Goal: Contribute content: Contribute content

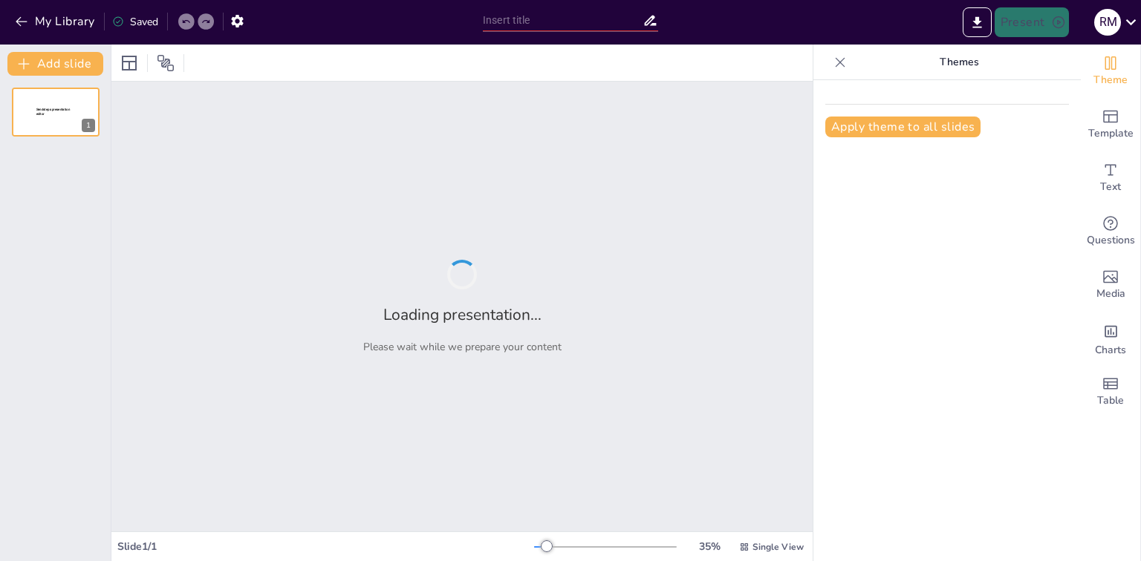
type input "Lyric-Led Learning: Transforming Songs into Structured Notes"
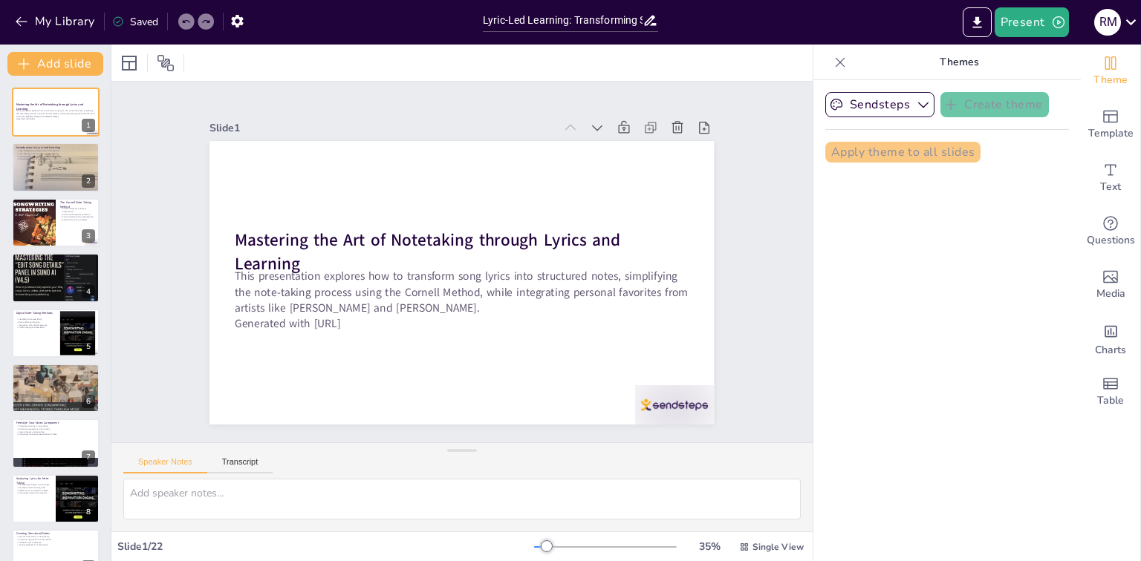
checkbox input "true"
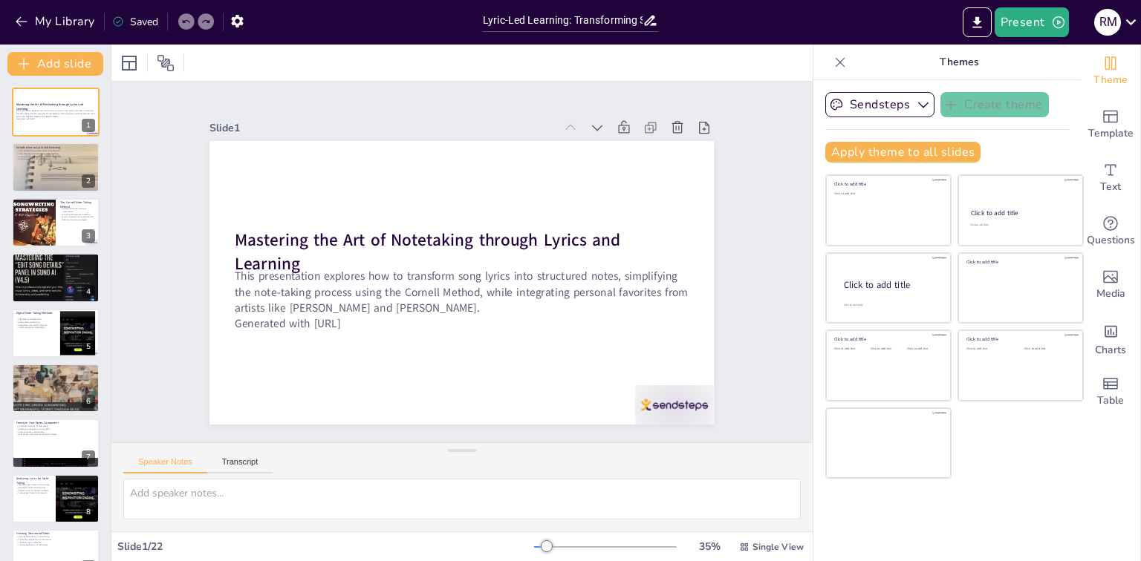
checkbox input "true"
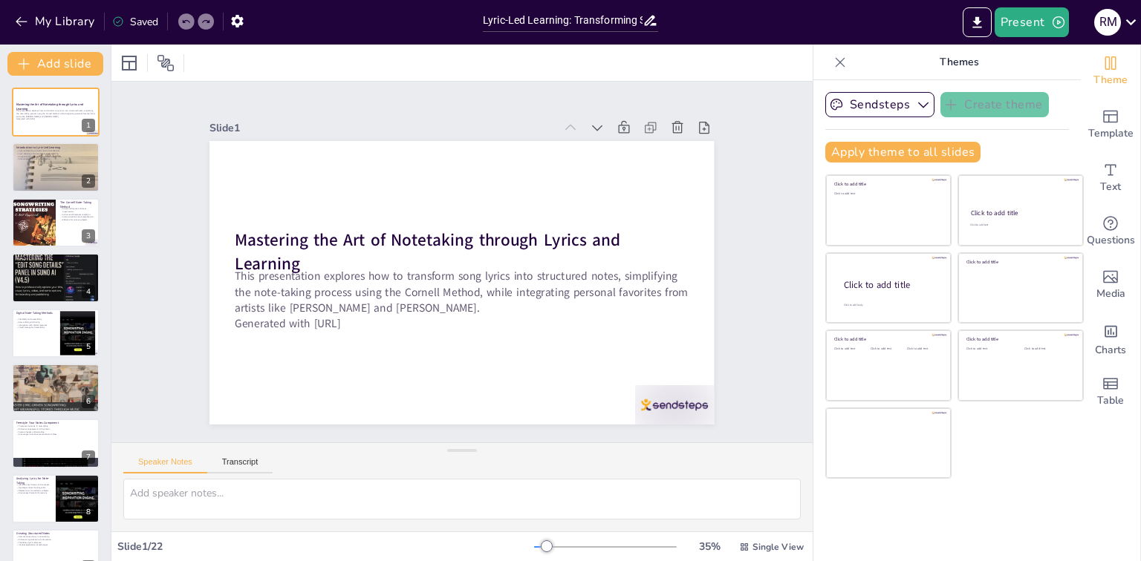
checkbox input "true"
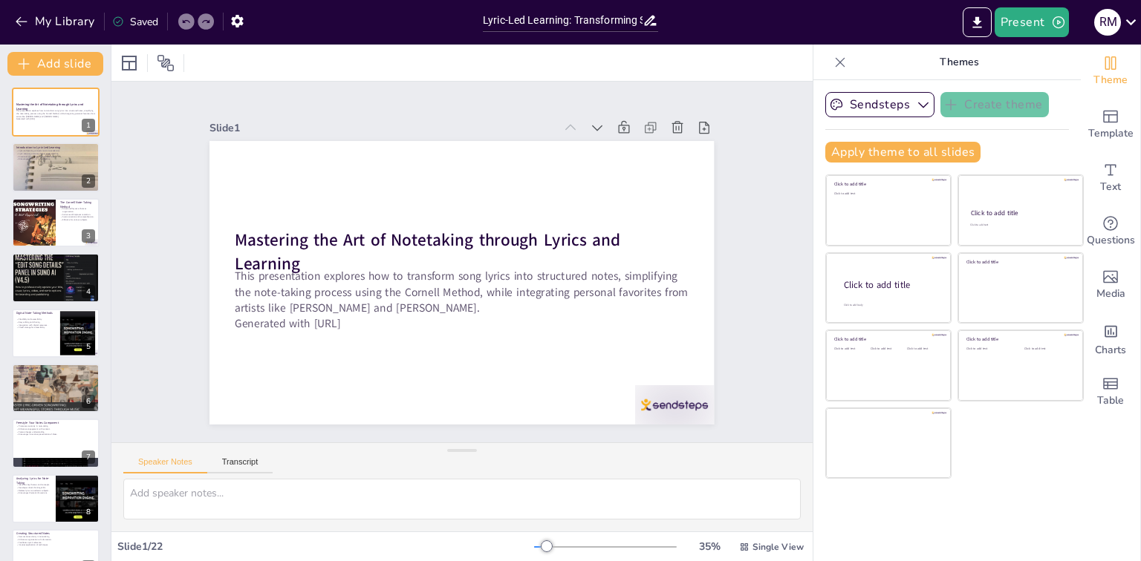
checkbox input "true"
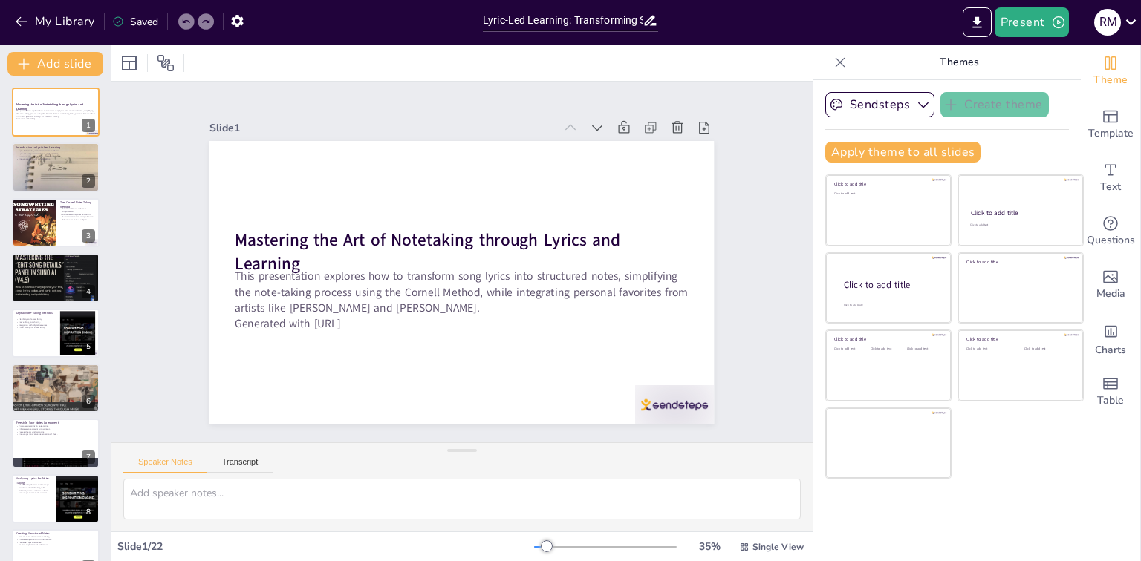
checkbox input "true"
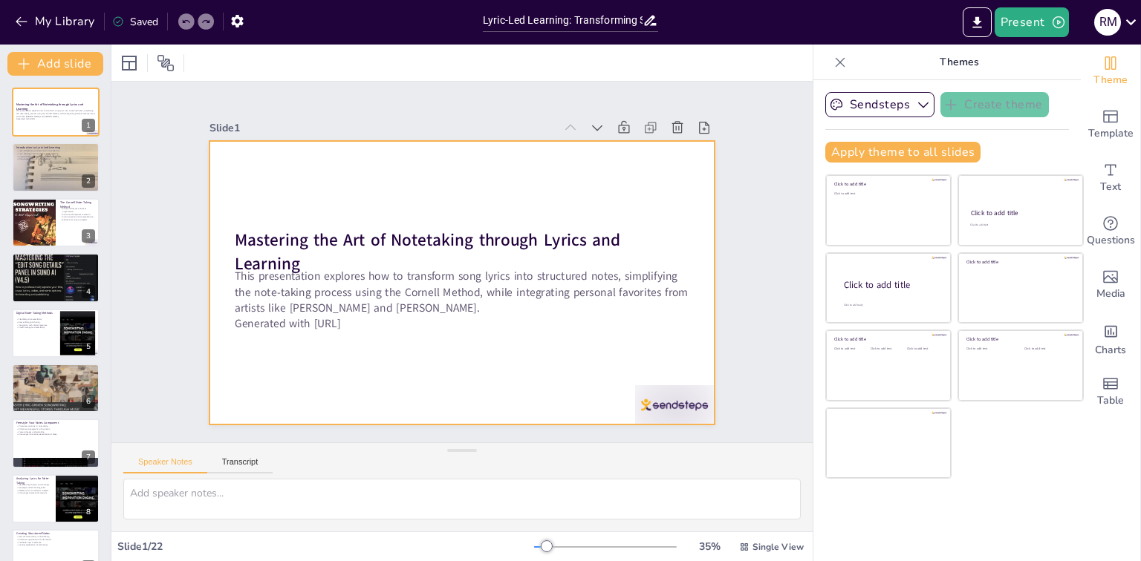
checkbox input "true"
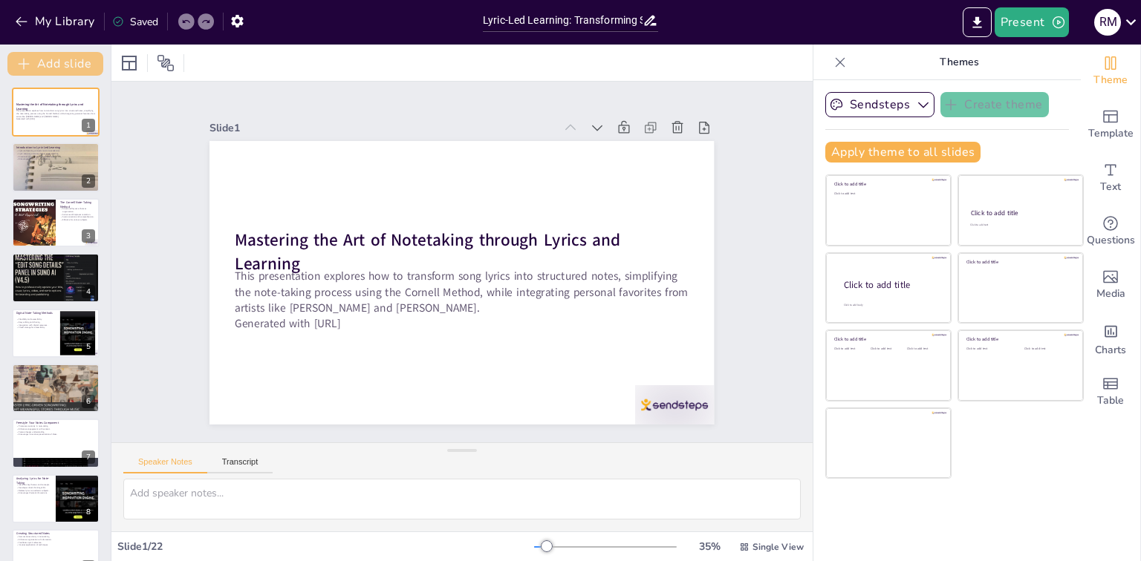
click at [65, 66] on button "Add slide" at bounding box center [55, 64] width 96 height 24
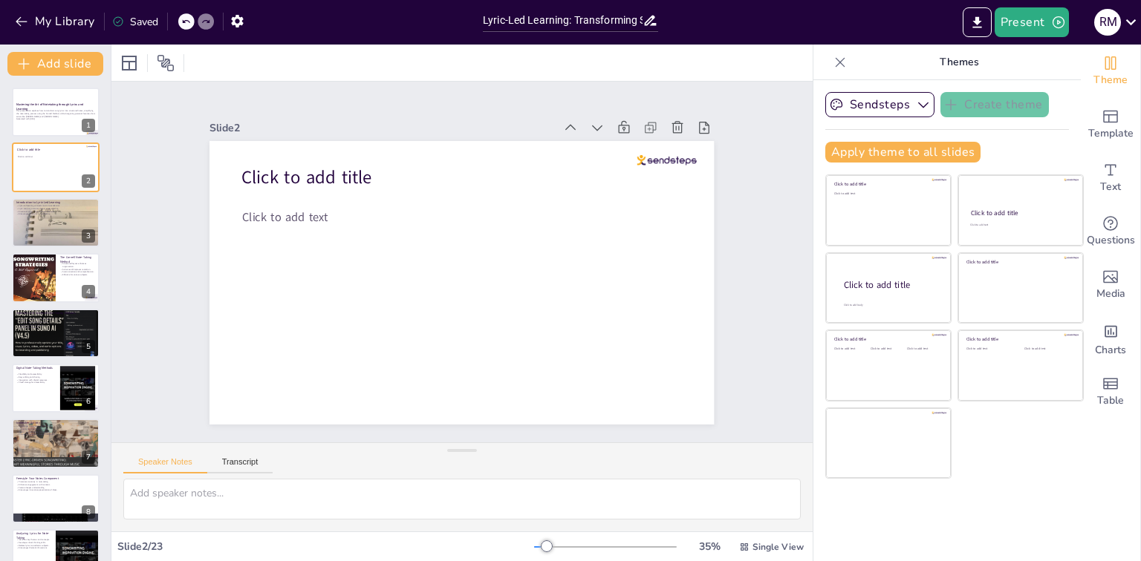
checkbox input "true"
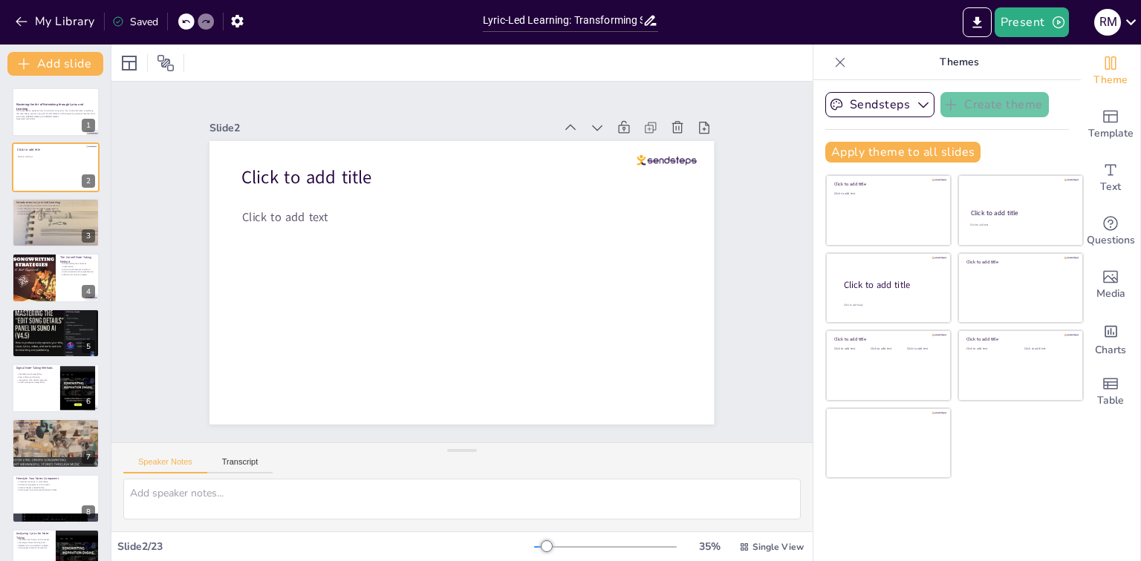
checkbox input "true"
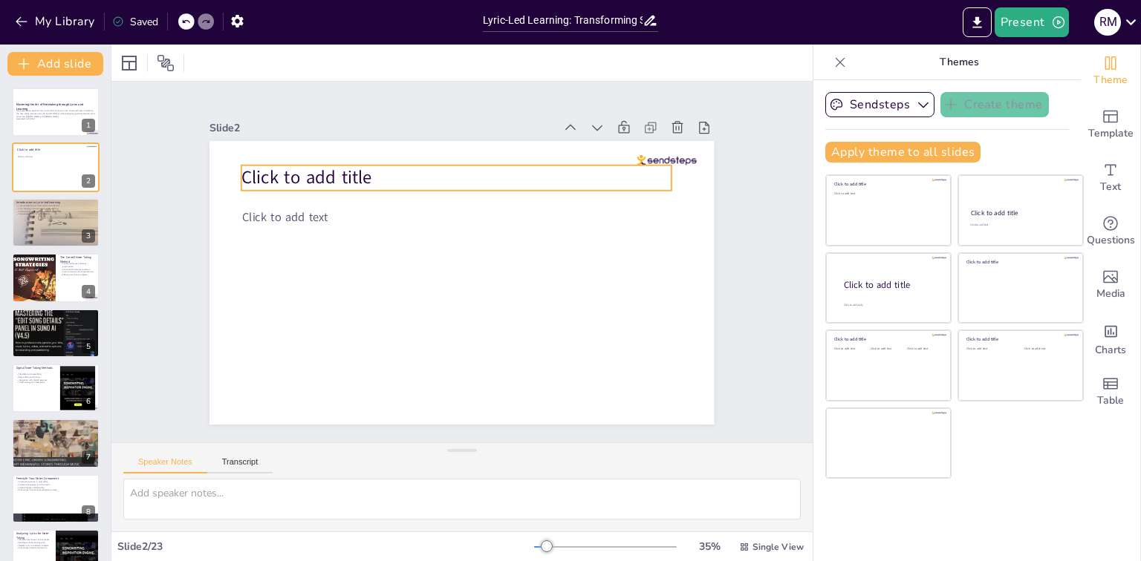
checkbox input "true"
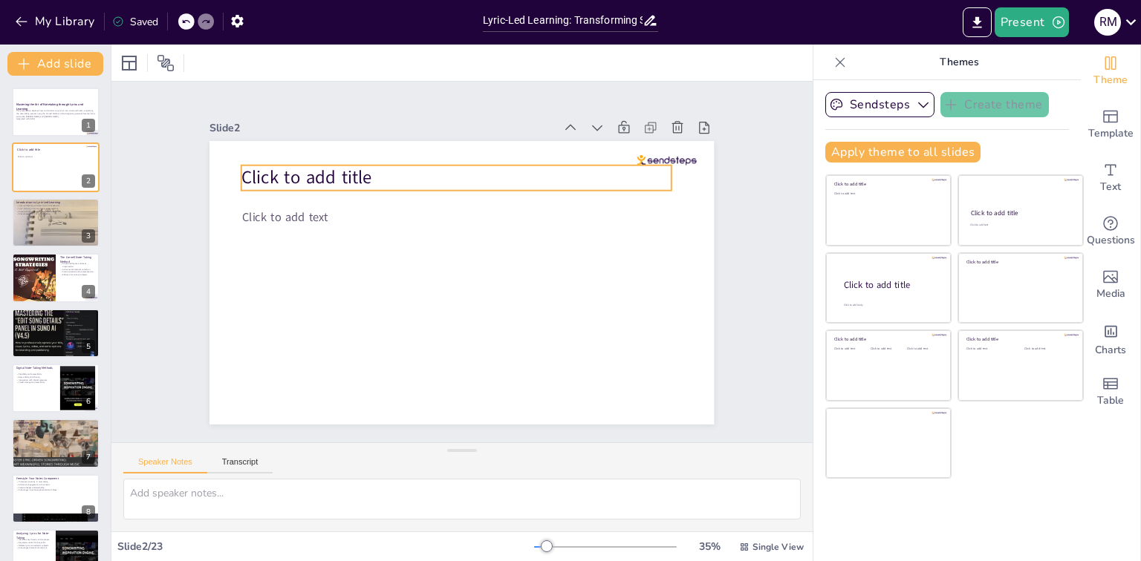
checkbox input "true"
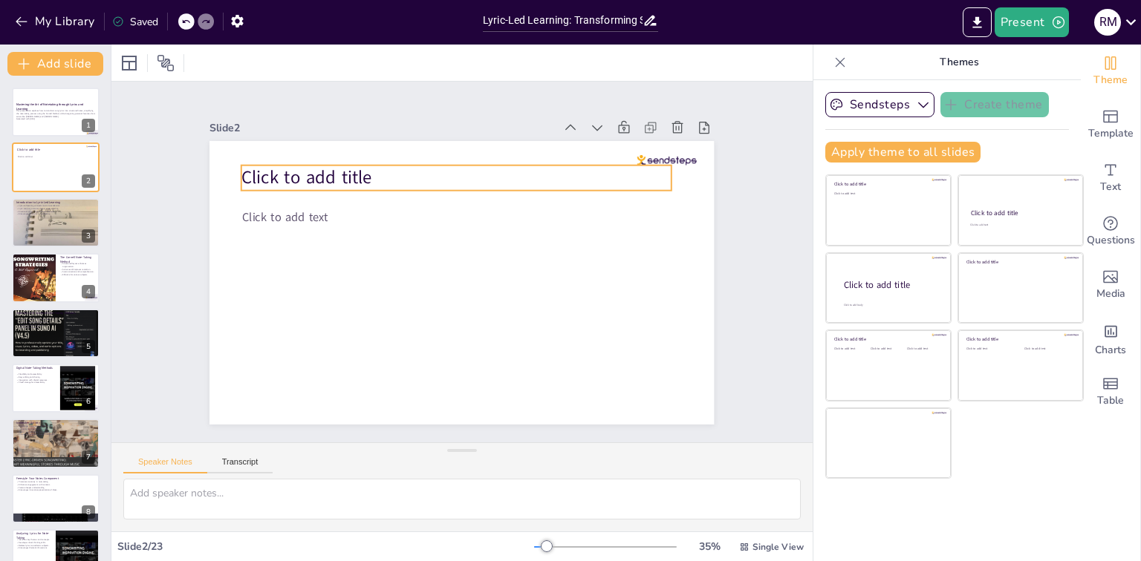
checkbox input "true"
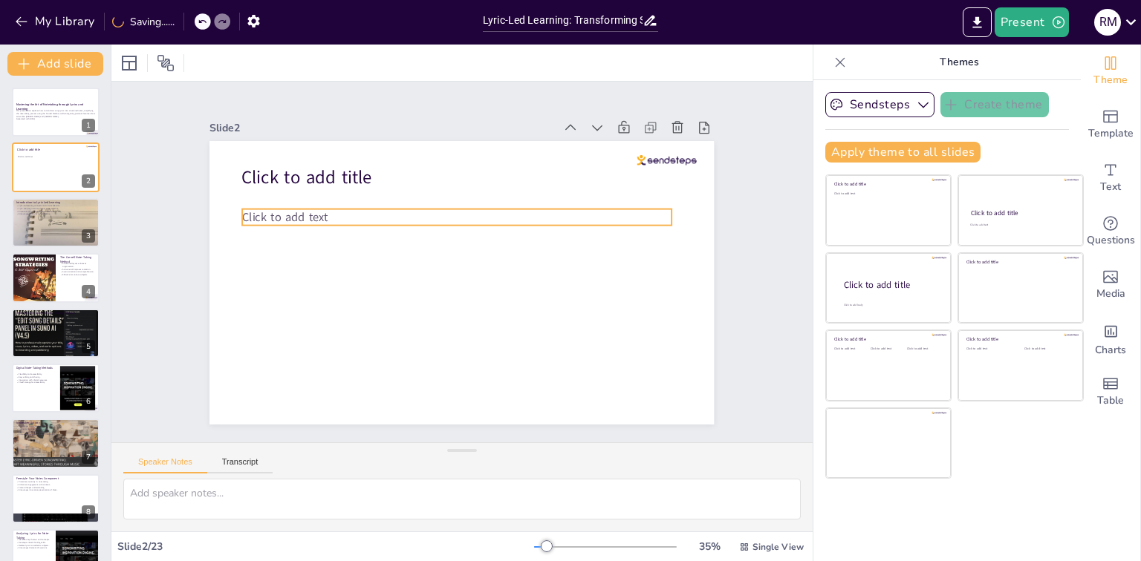
checkbox input "true"
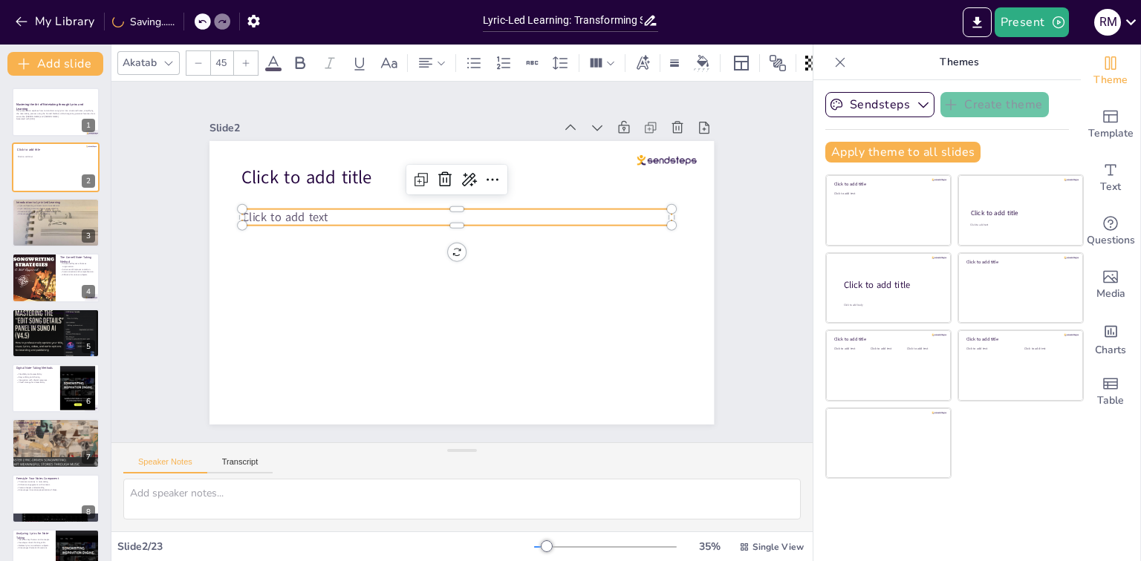
click at [353, 219] on p "Click to add text" at bounding box center [466, 217] width 423 height 105
checkbox input "true"
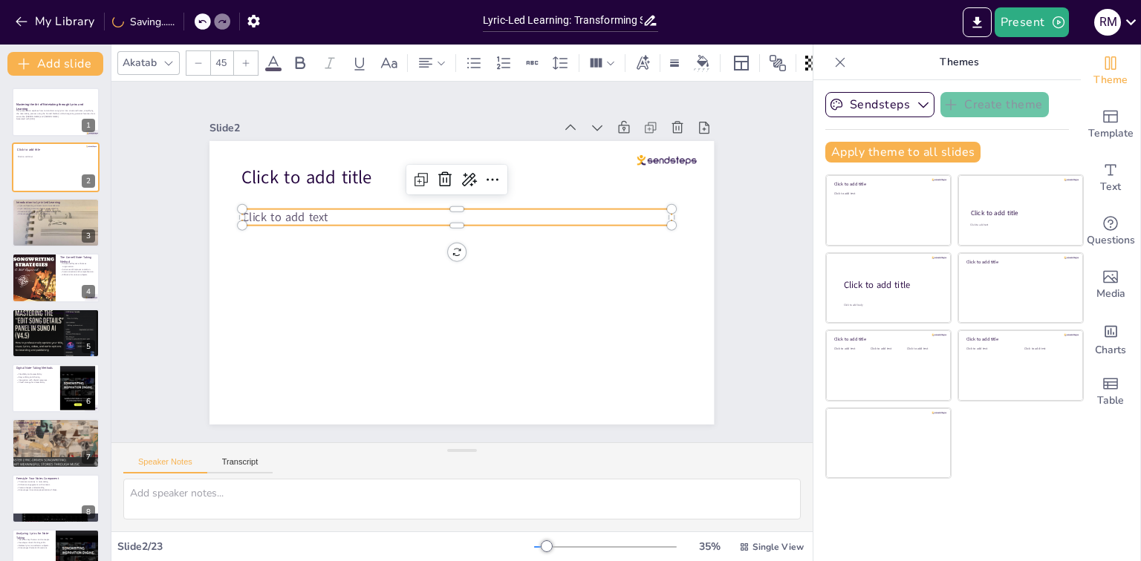
checkbox input "true"
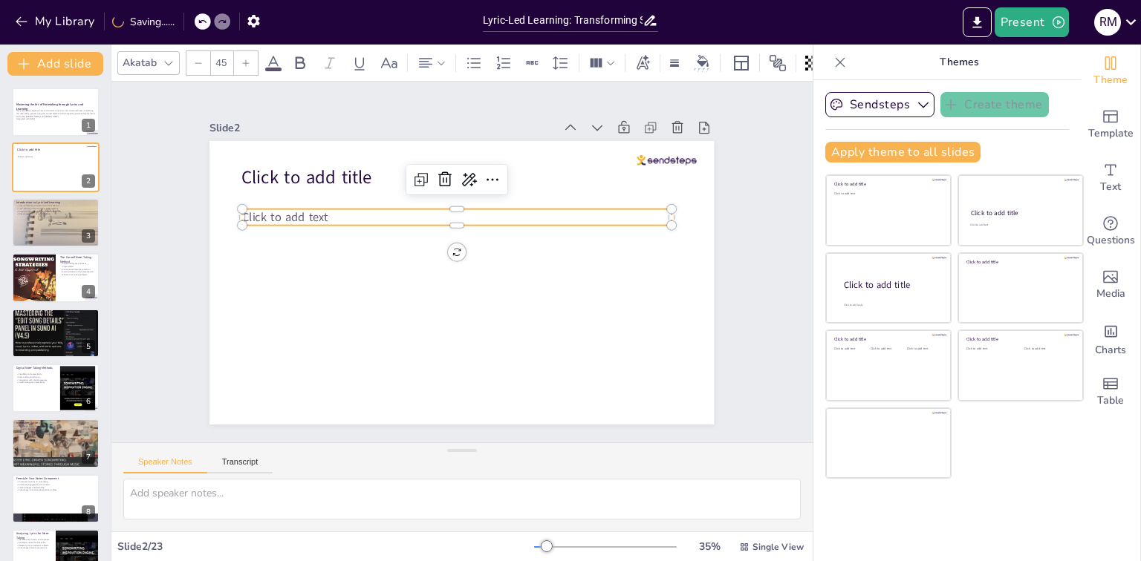
checkbox input "true"
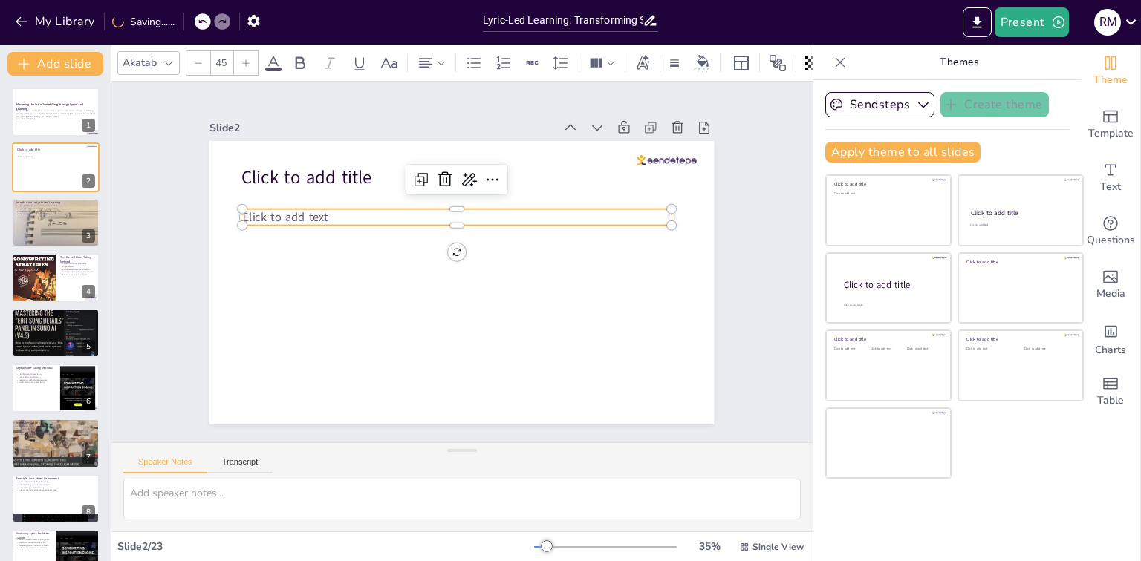
checkbox input "true"
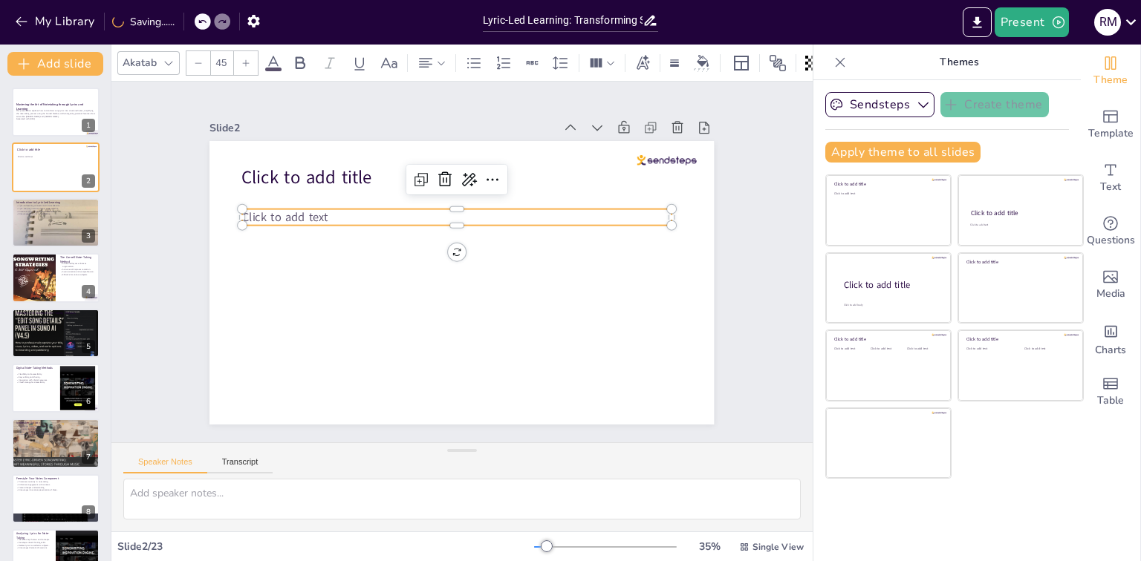
checkbox input "true"
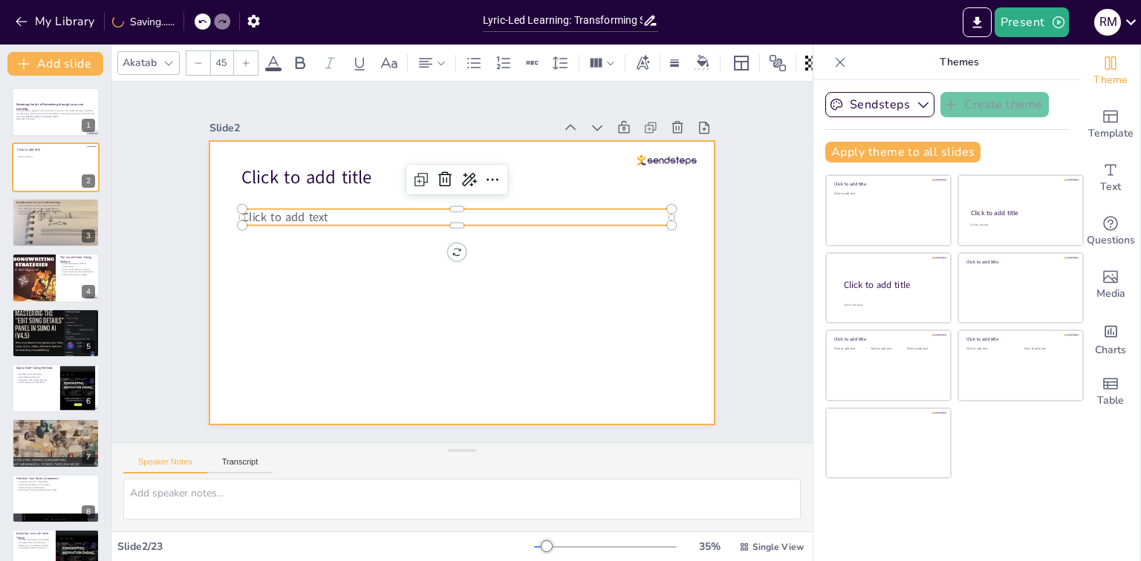
checkbox input "true"
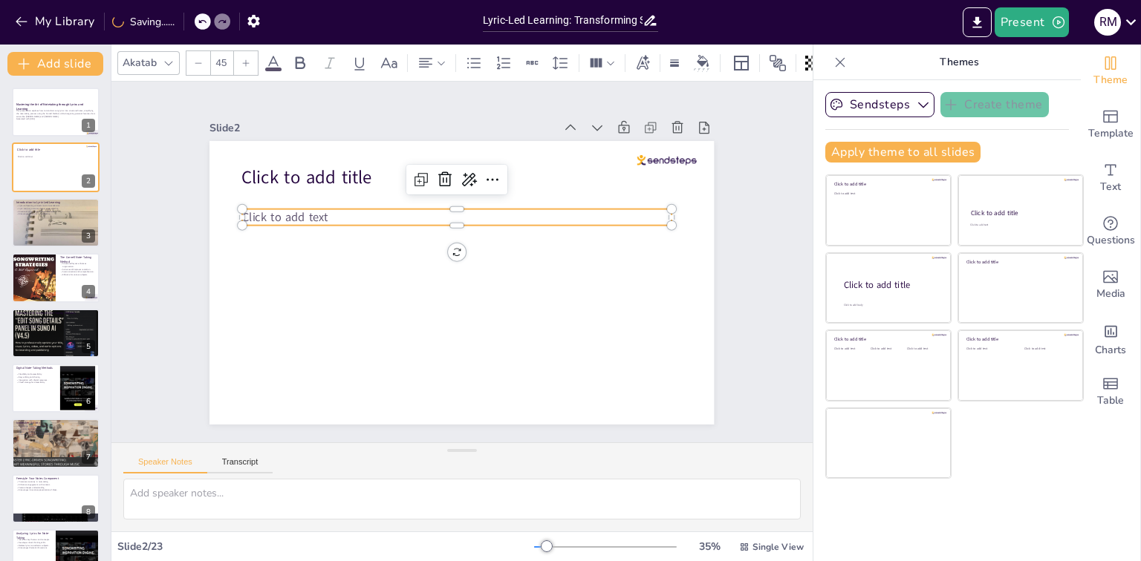
checkbox input "true"
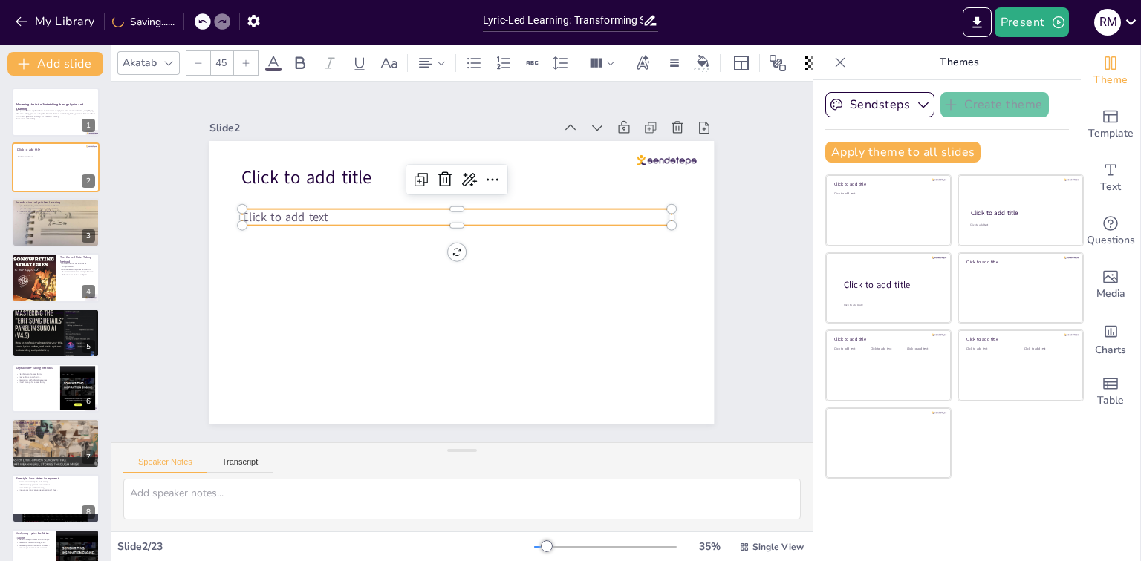
checkbox input "true"
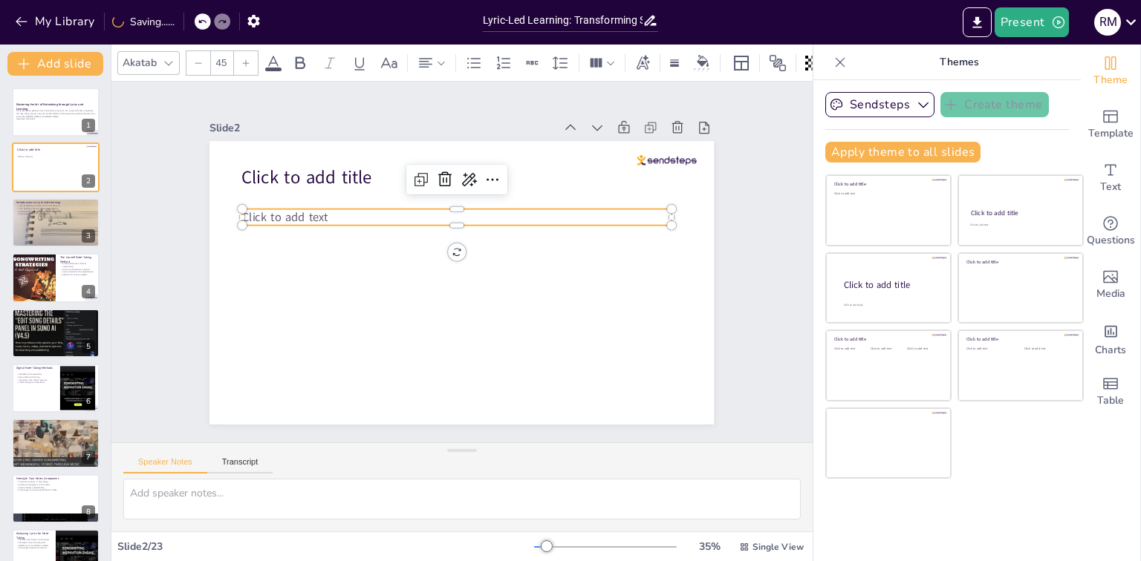
checkbox input "true"
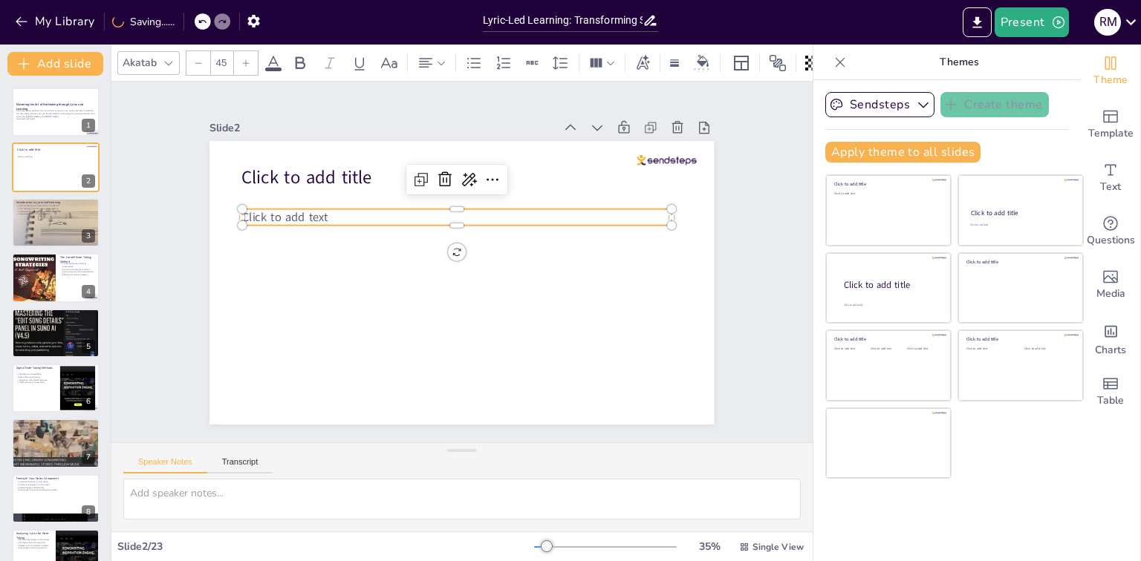
checkbox input "true"
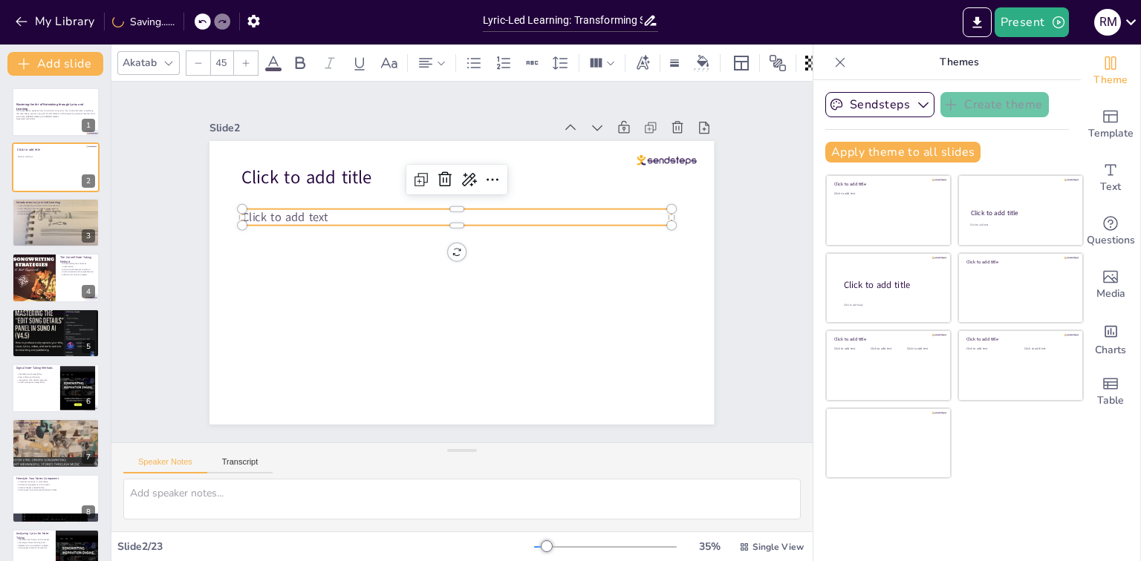
checkbox input "true"
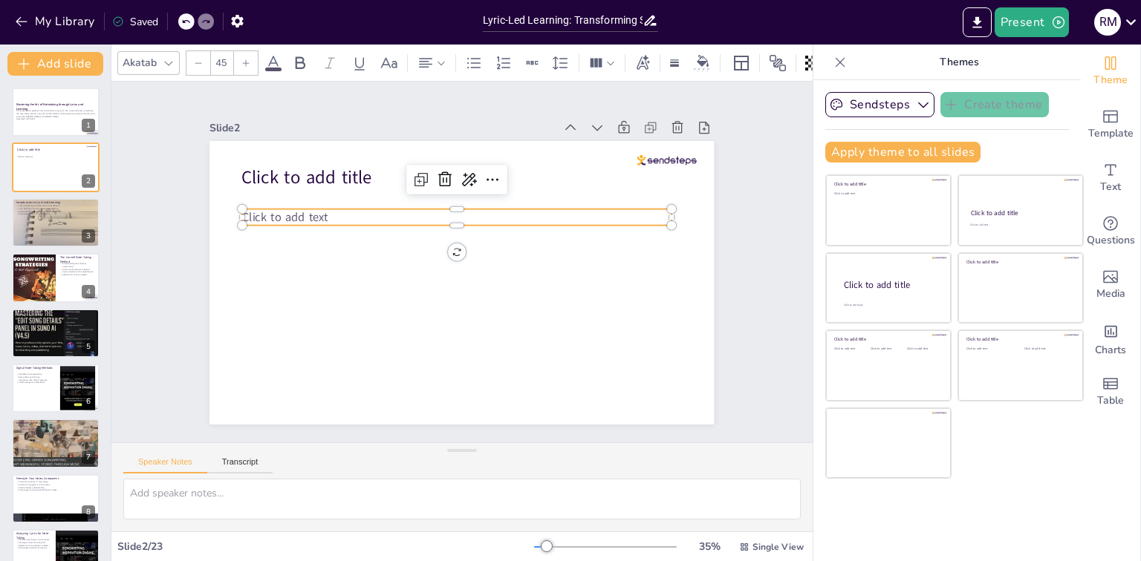
checkbox input "true"
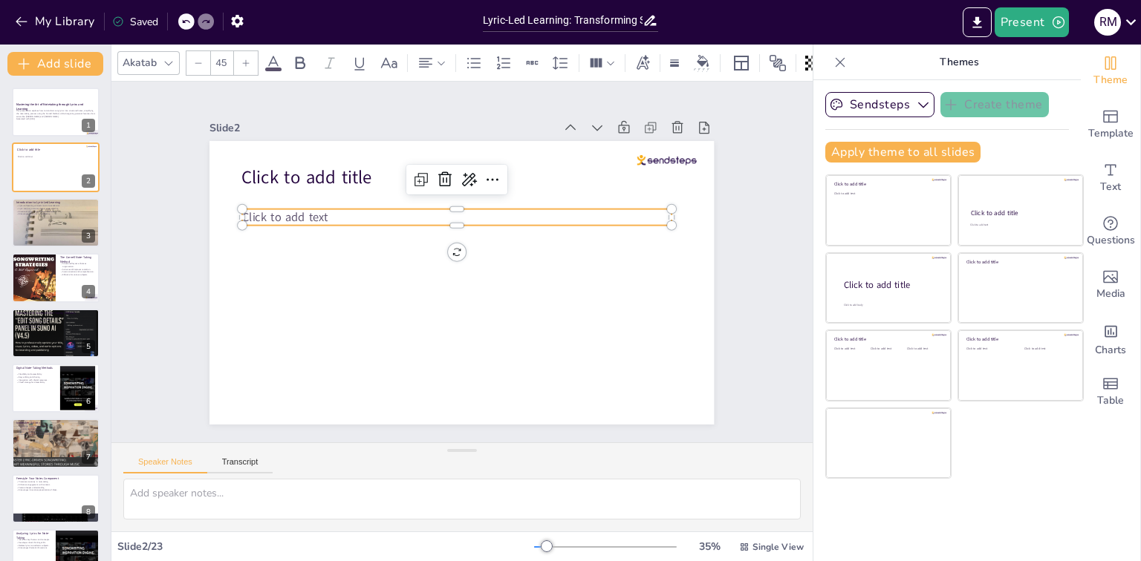
checkbox input "true"
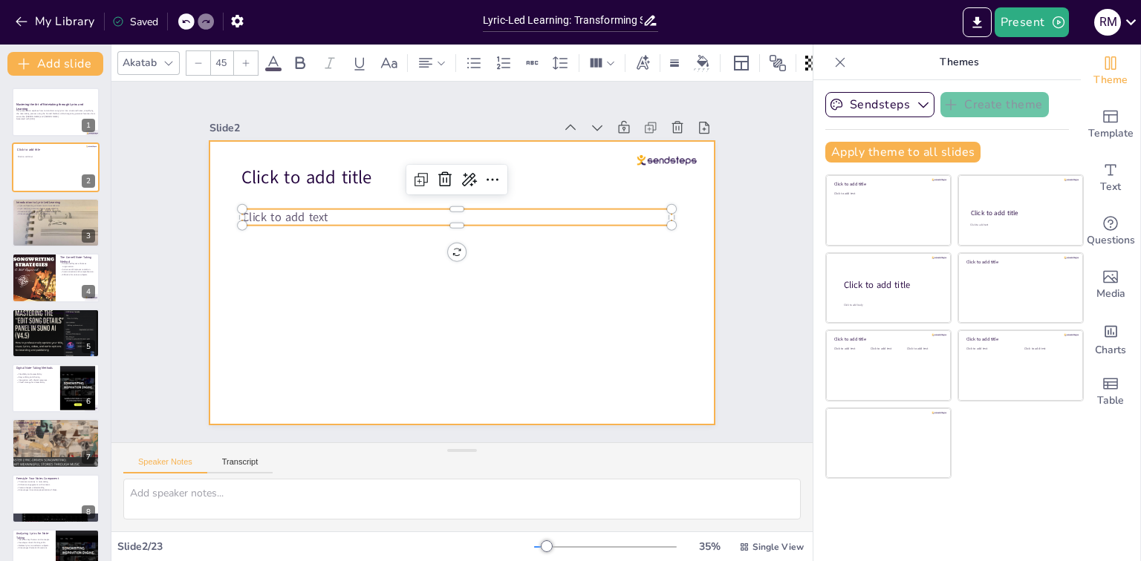
checkbox input "true"
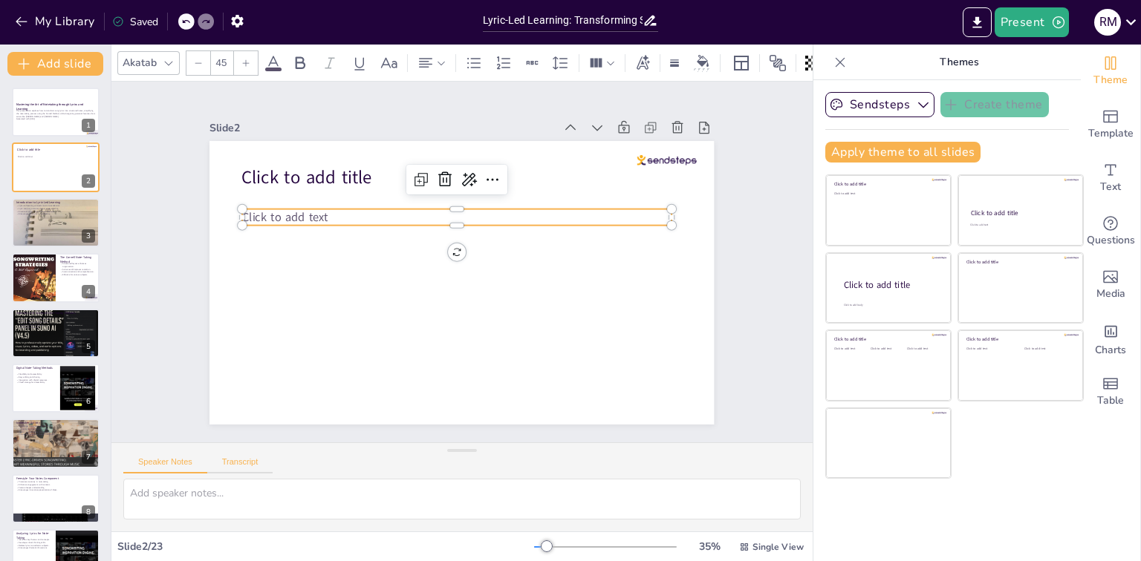
click at [244, 459] on button "Transcript" at bounding box center [240, 465] width 66 height 16
checkbox input "true"
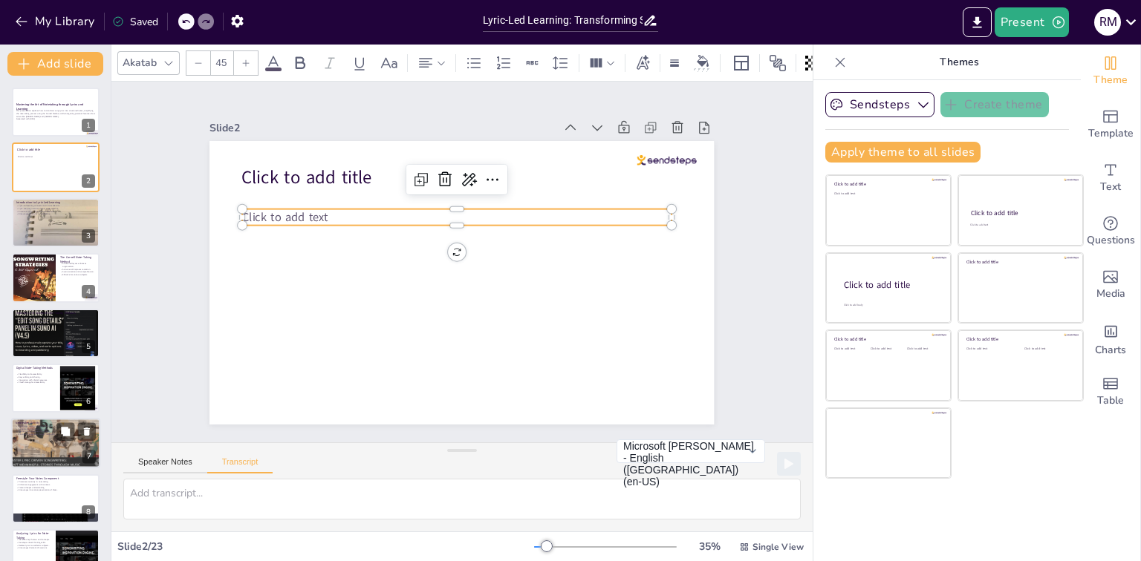
checkbox input "true"
click at [48, 440] on div at bounding box center [55, 444] width 96 height 50
checkbox input "true"
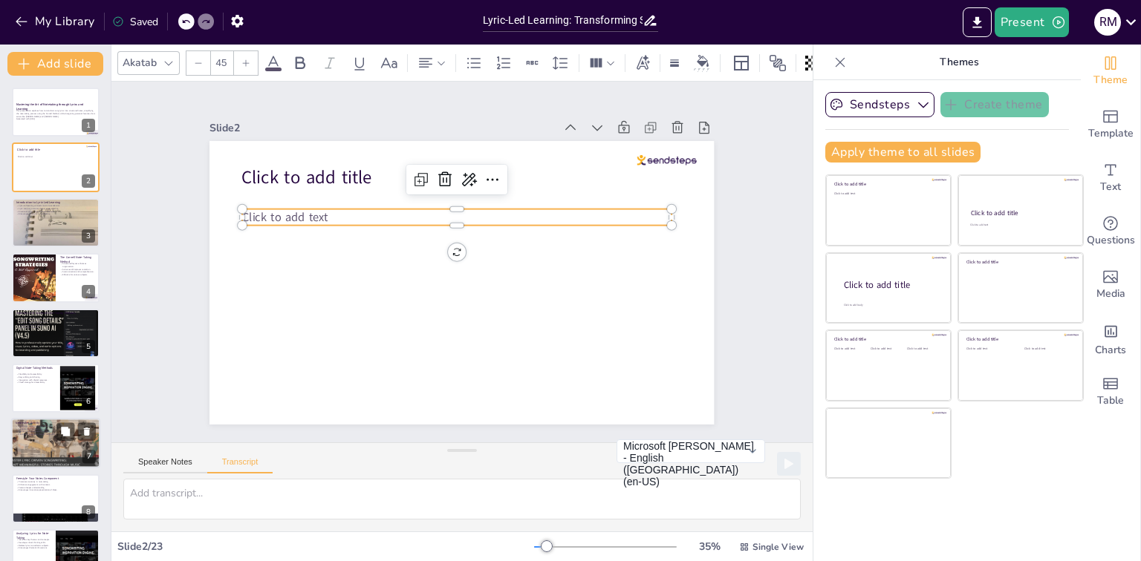
checkbox input "true"
type textarea "Let's share our favorite songs and discuss how they relate to our learning styl…"
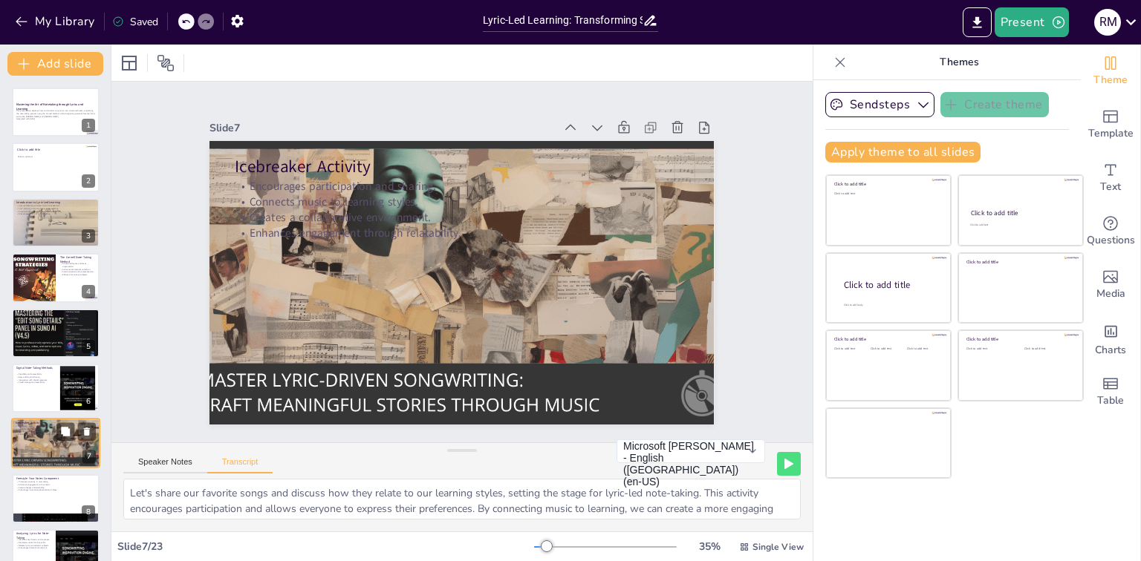
scroll to position [125, 0]
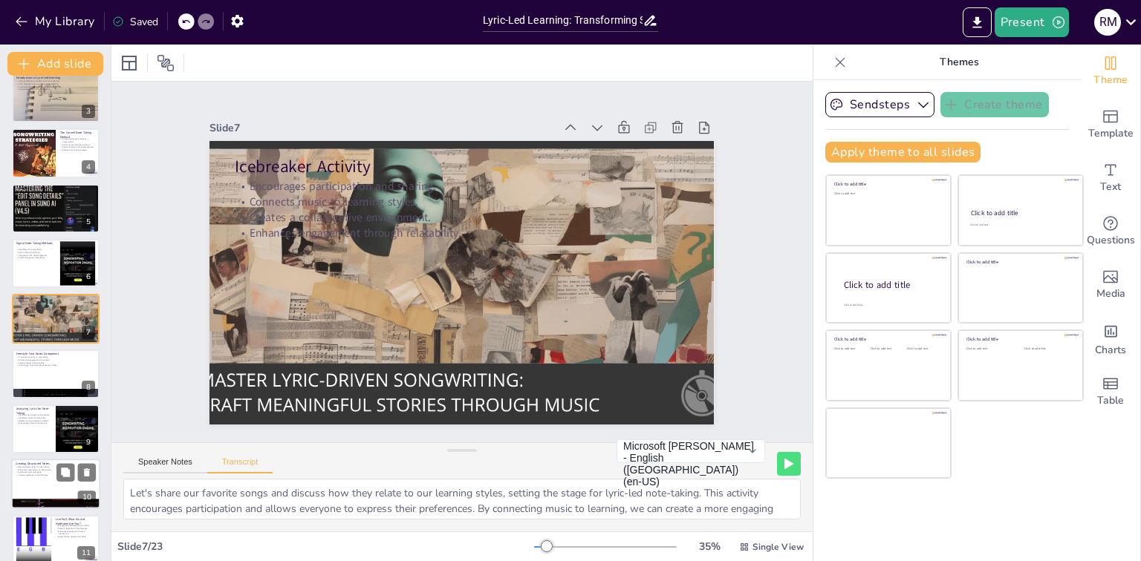
checkbox input "true"
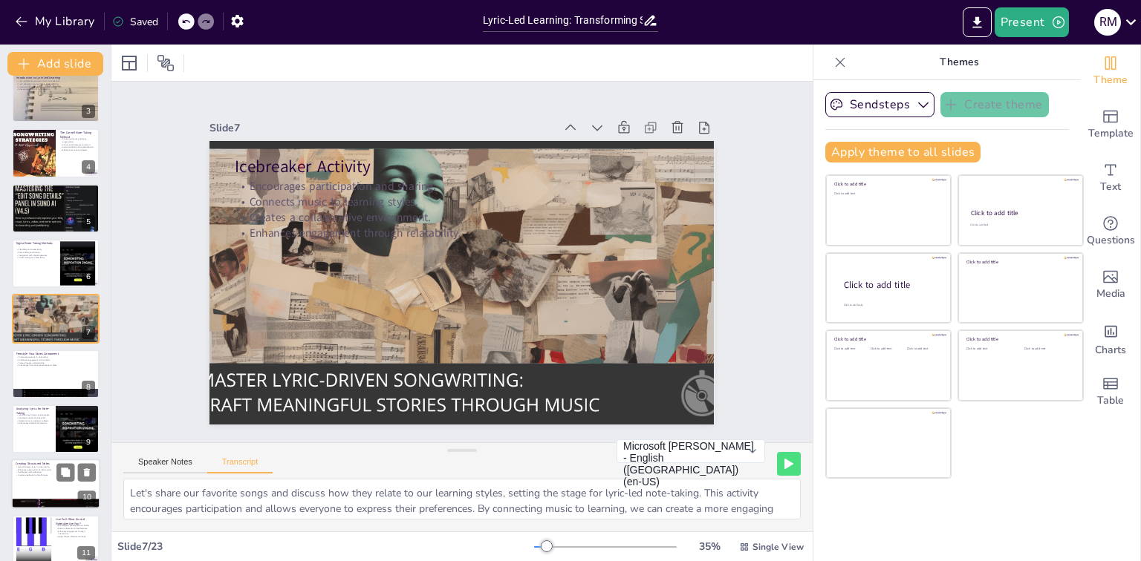
checkbox input "true"
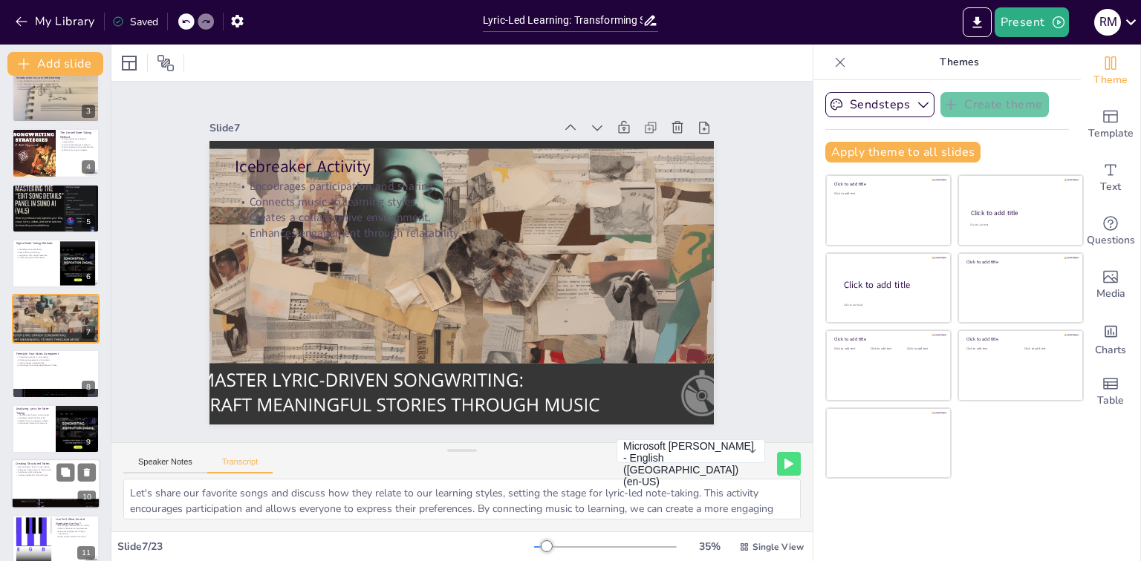
checkbox input "true"
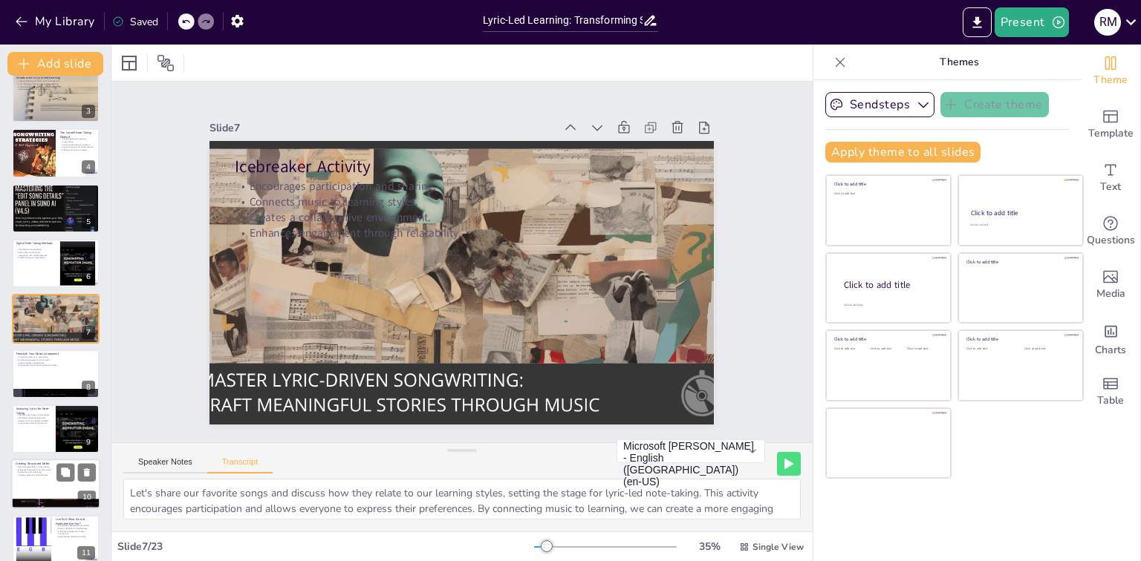
checkbox input "true"
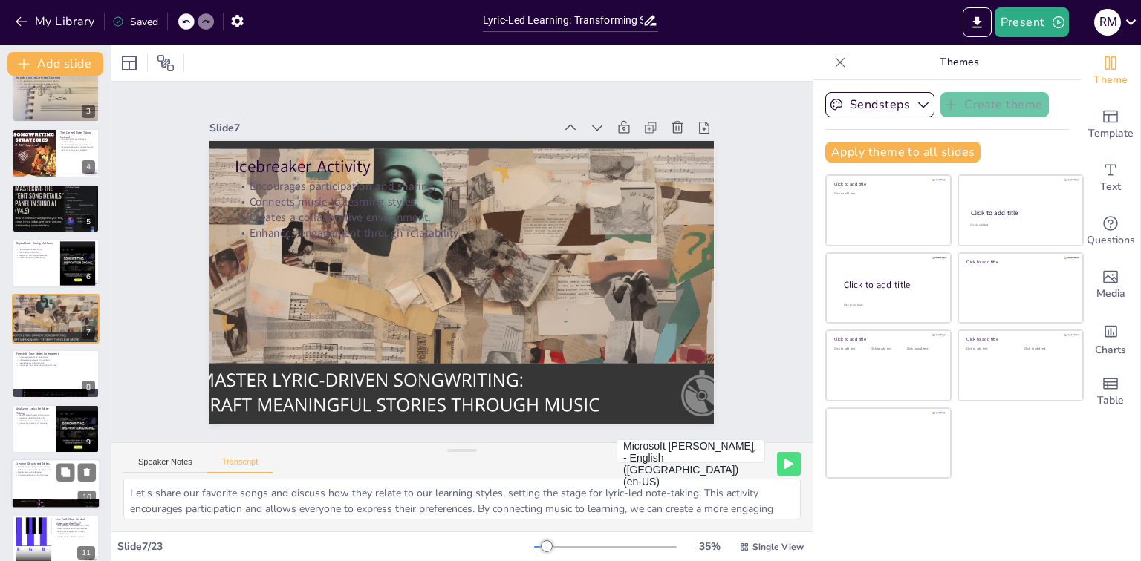
click at [42, 493] on div at bounding box center [55, 485] width 89 height 50
checkbox input "true"
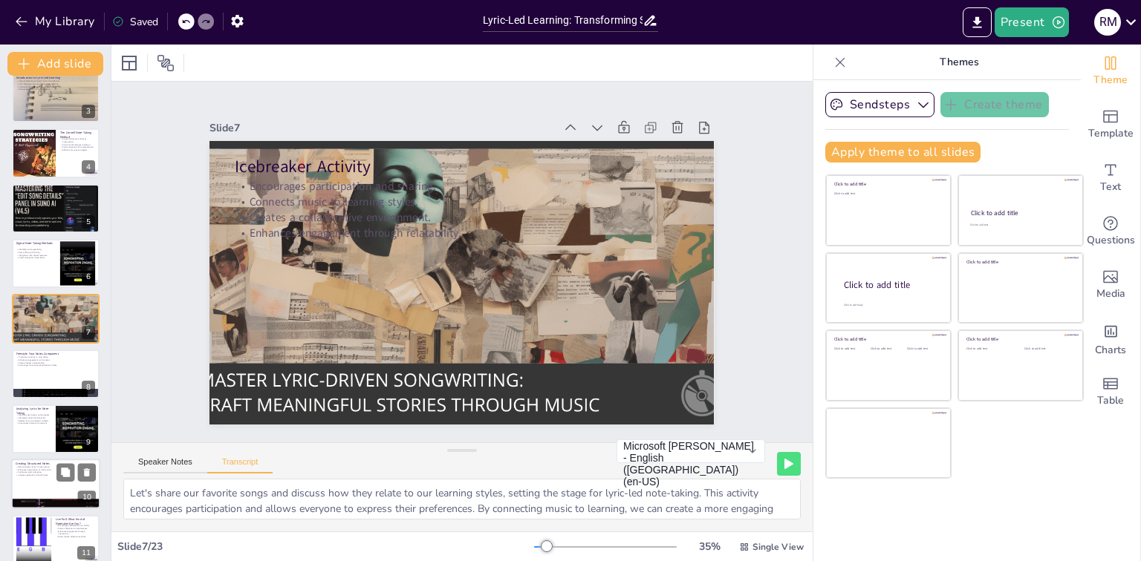
checkbox input "true"
type textarea "Examples of converting lyrics into structured notes using the Cornell Method de…"
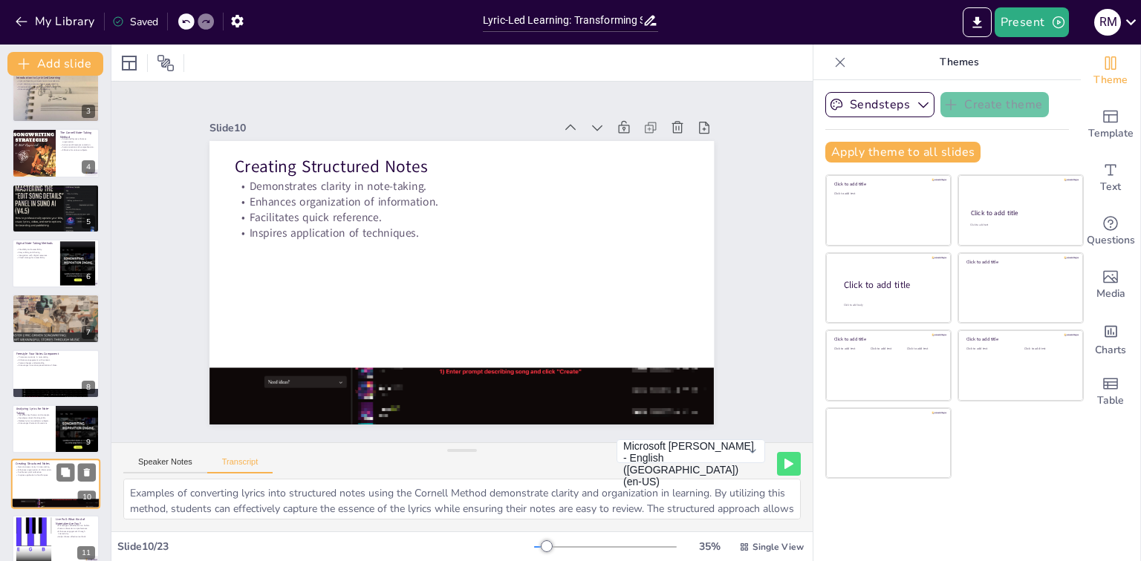
scroll to position [290, 0]
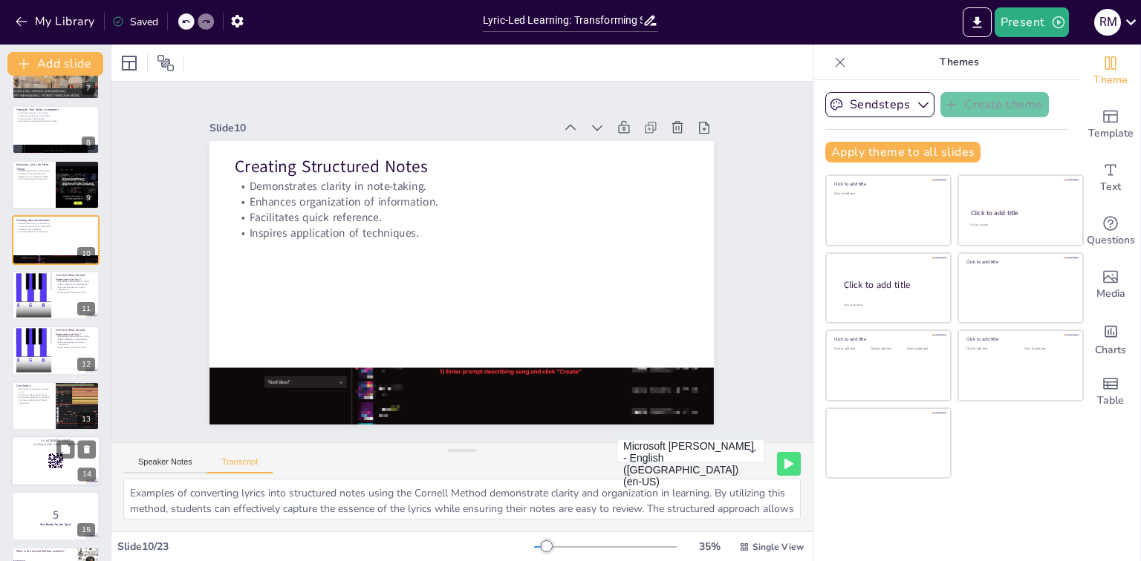
checkbox input "true"
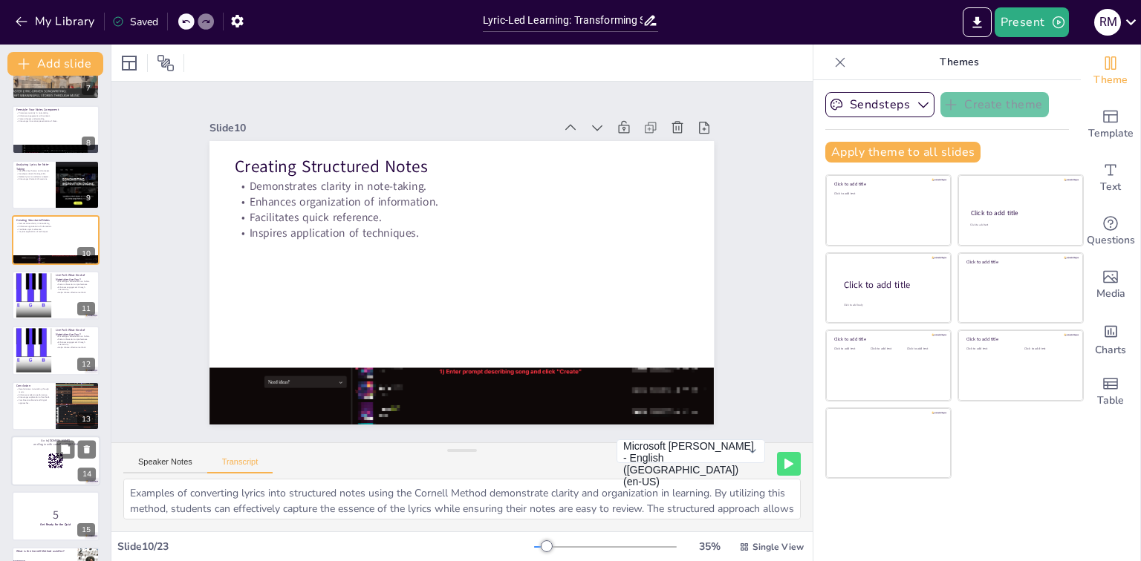
checkbox input "true"
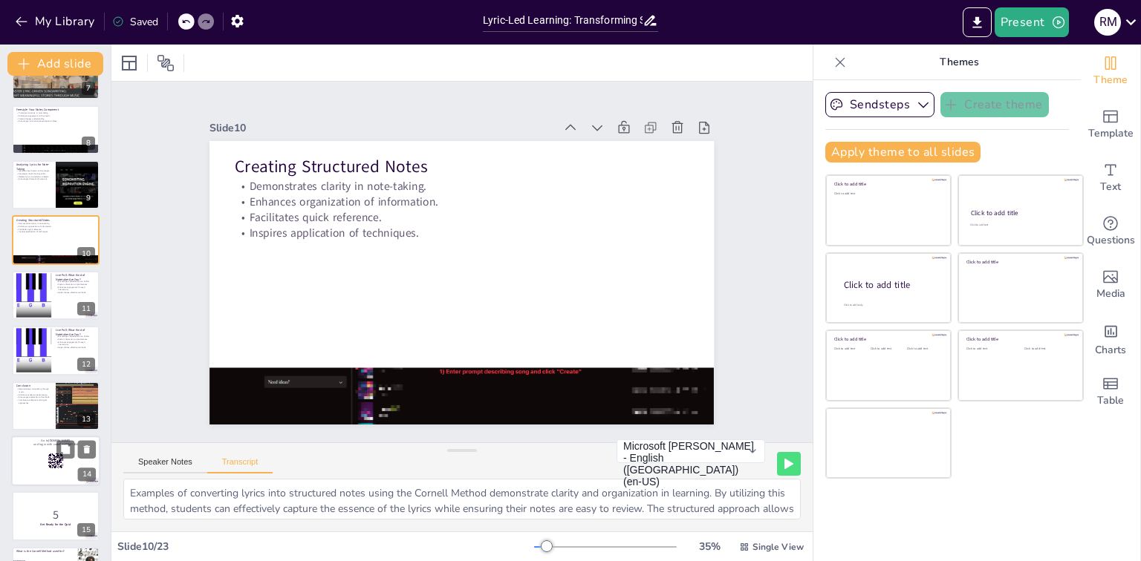
click at [48, 472] on div at bounding box center [55, 461] width 89 height 50
checkbox input "true"
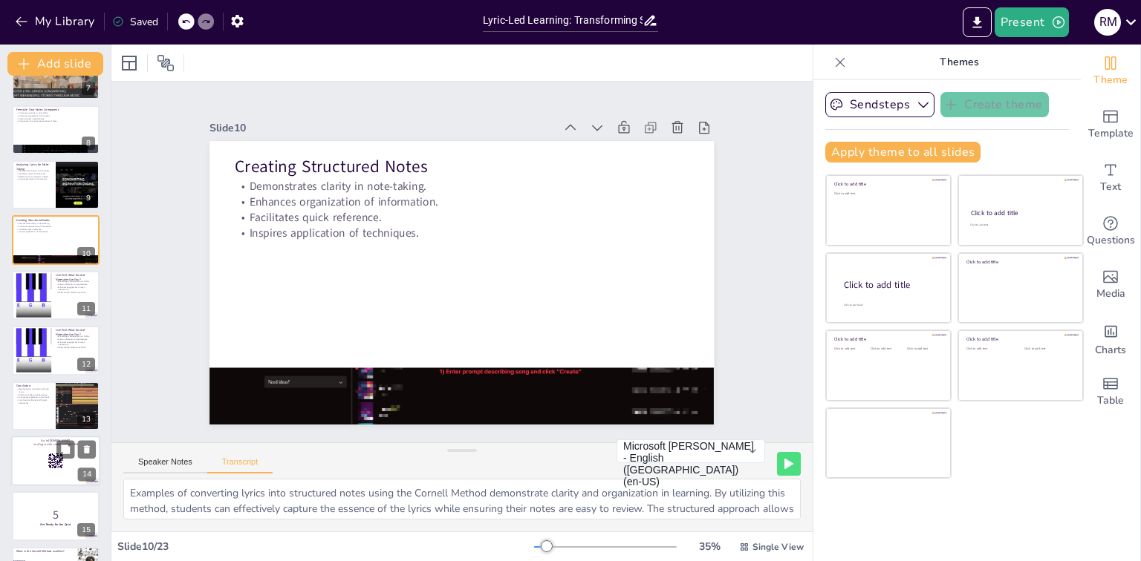
checkbox input "true"
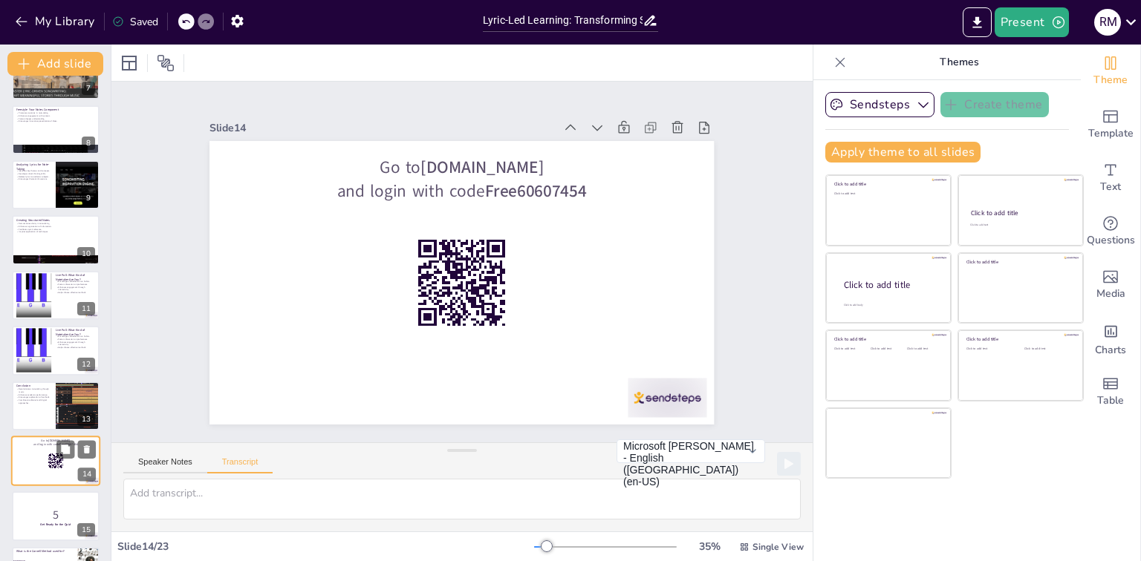
scroll to position [511, 0]
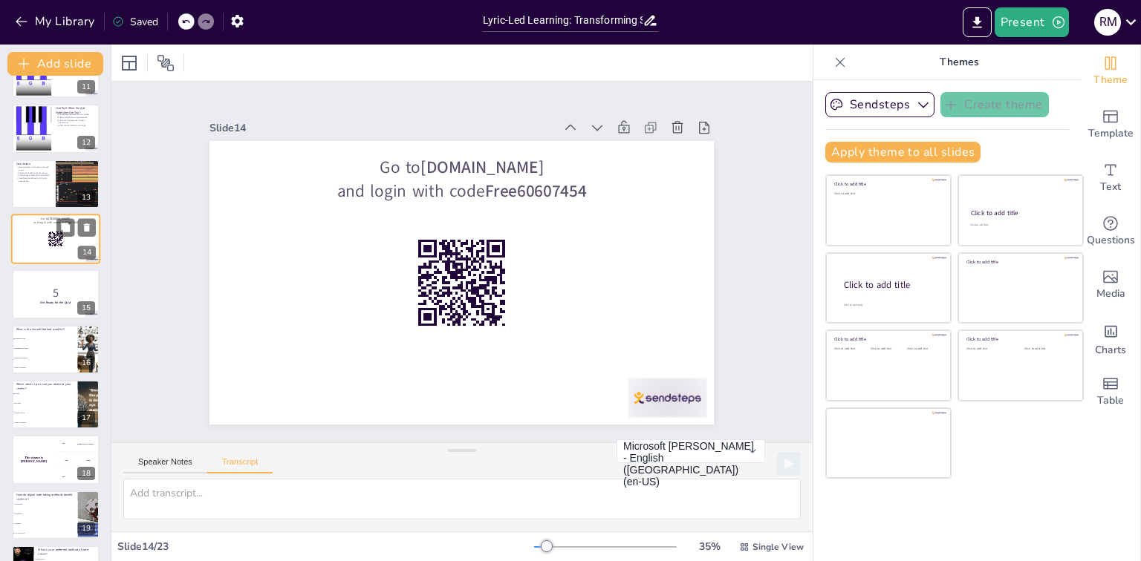
checkbox input "true"
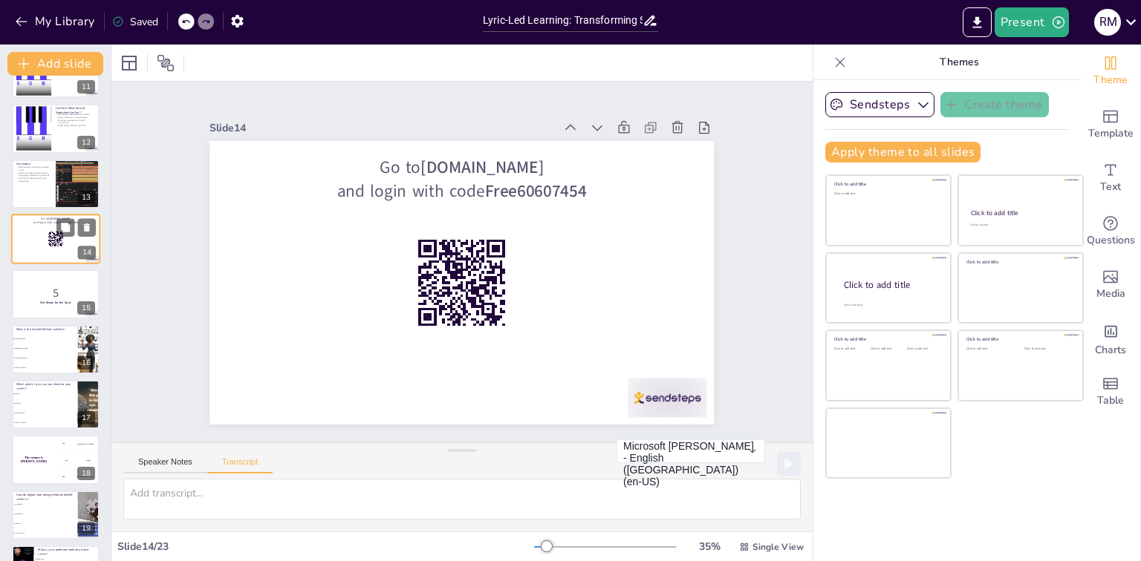
checkbox input "true"
click at [48, 472] on div "The winner is [PERSON_NAME]" at bounding box center [34, 459] width 44 height 49
checkbox input "true"
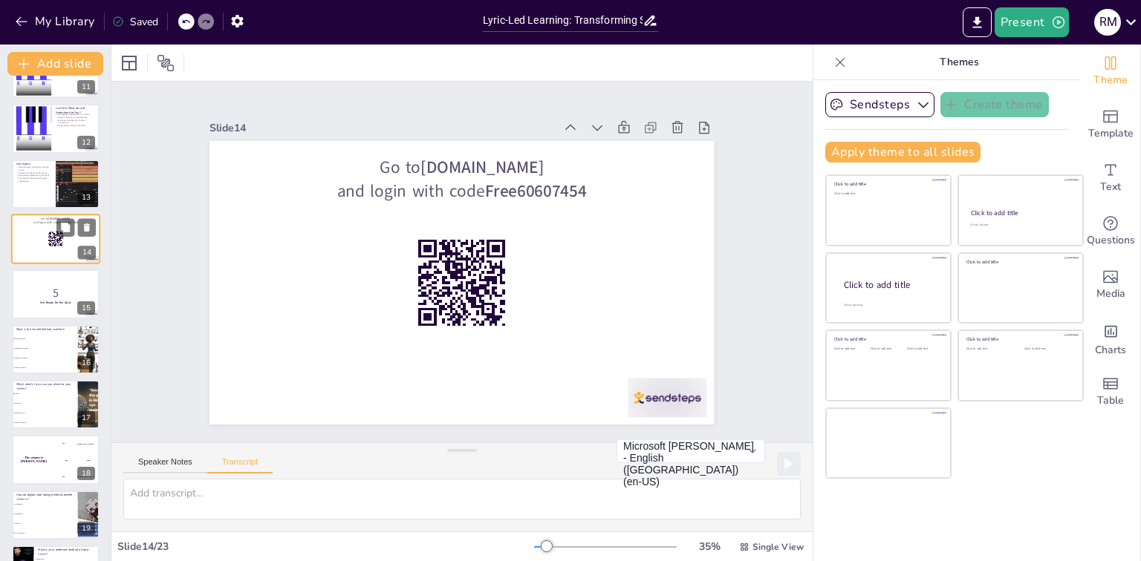
checkbox input "true"
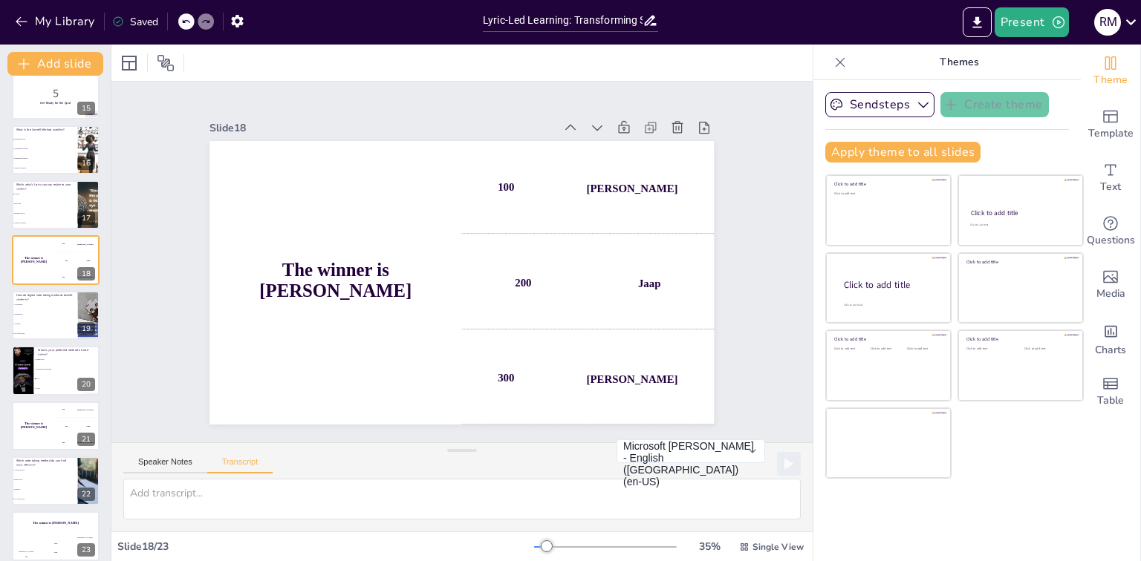
scroll to position [802, 0]
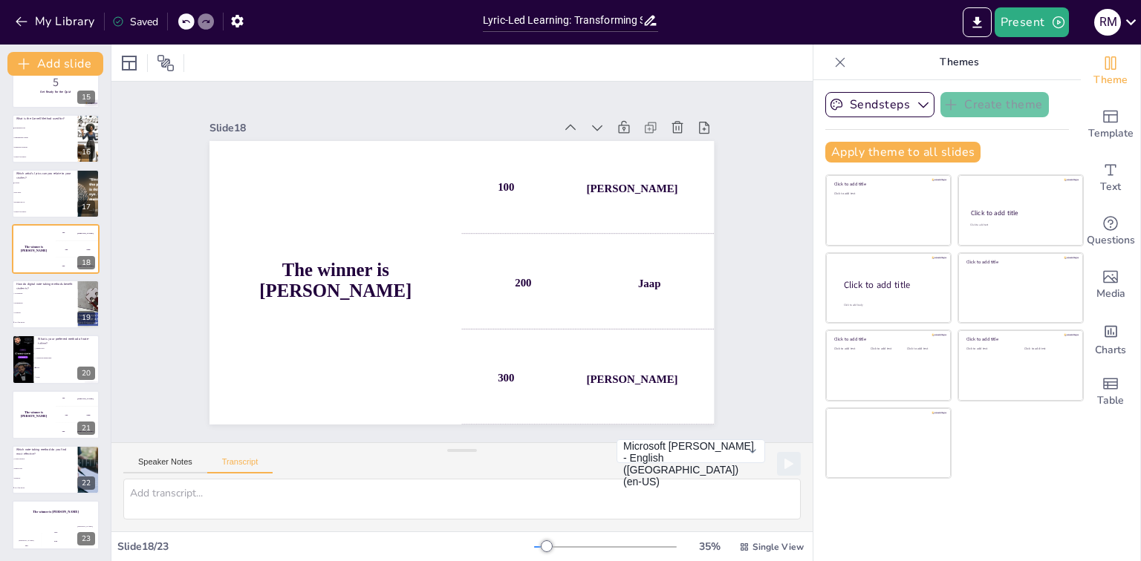
checkbox input "true"
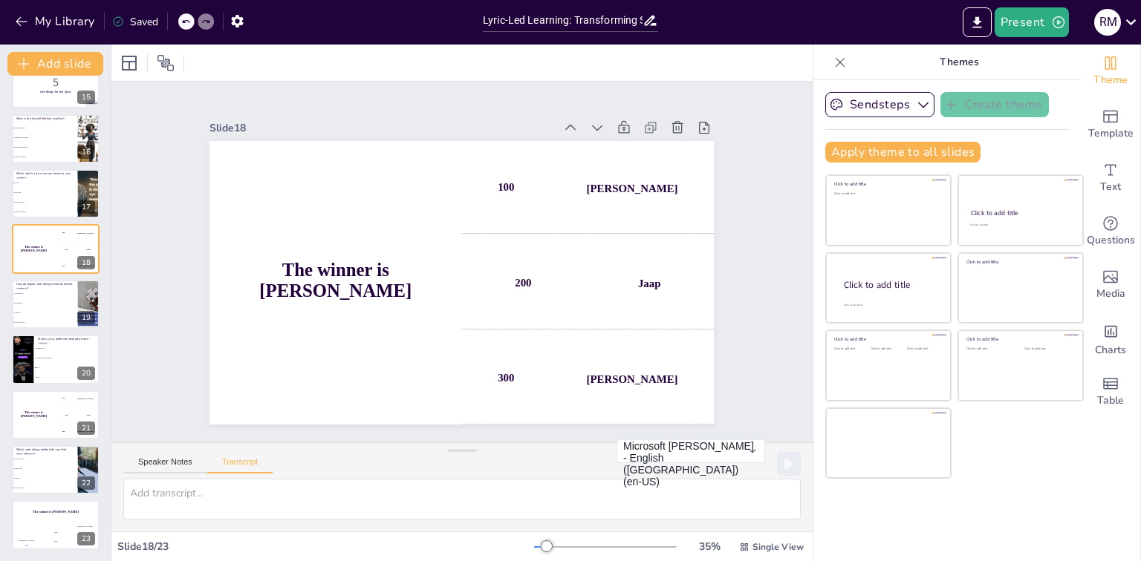
checkbox input "true"
click at [48, 472] on li "Digital tools" at bounding box center [45, 468] width 66 height 9
checkbox input "true"
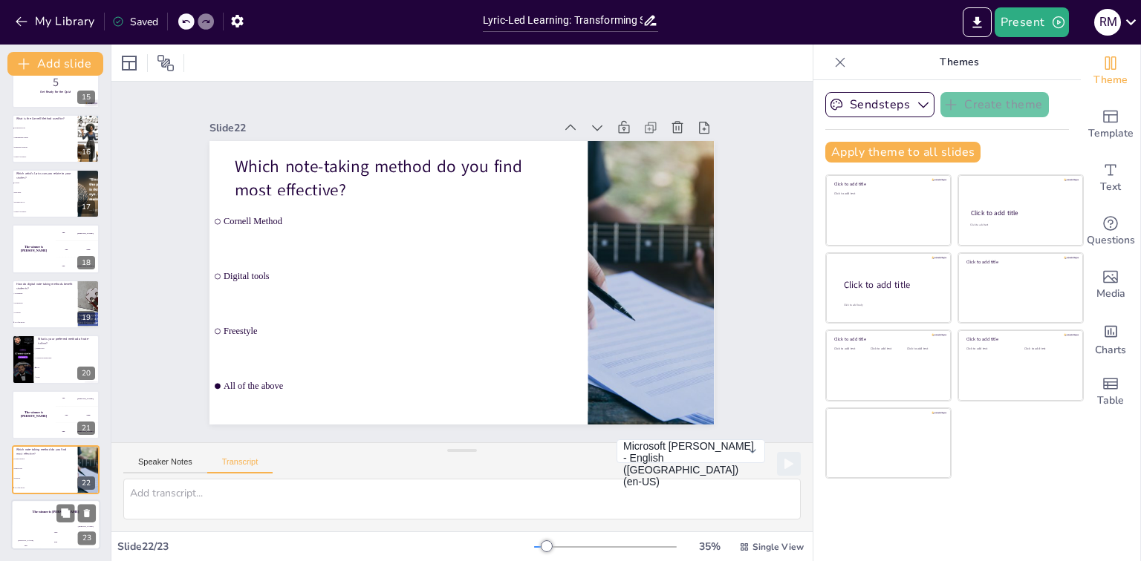
click at [53, 506] on div "The winner is [PERSON_NAME]" at bounding box center [55, 512] width 89 height 25
